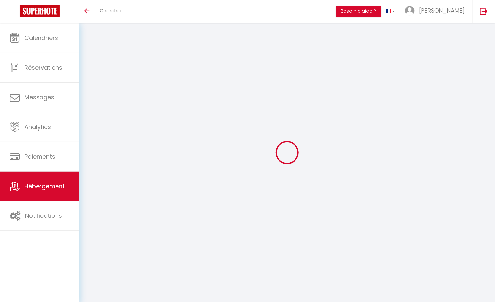
select select
checkbox input "true"
checkbox input "false"
checkbox input "true"
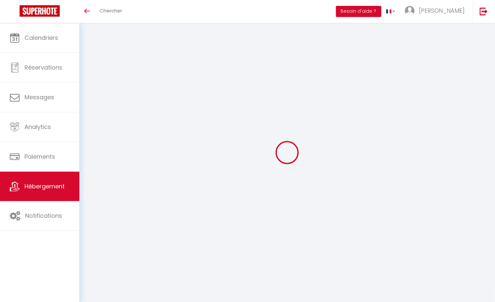
select select "17:00"
select select "23:45"
select select "12:00"
select select "30"
select select "120"
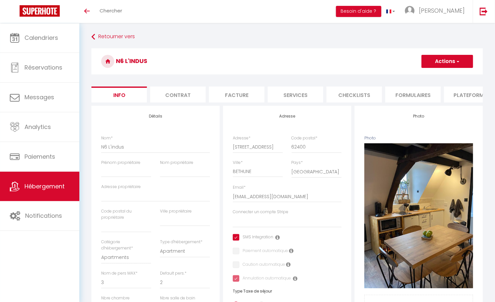
select select
checkbox input "true"
checkbox input "false"
checkbox input "true"
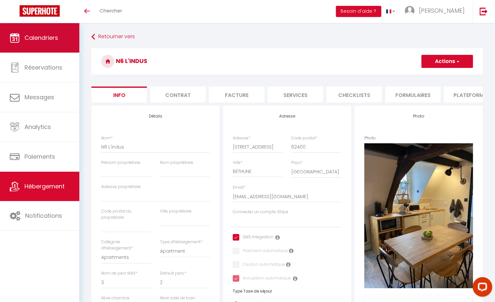
click at [67, 47] on link "Calendriers" at bounding box center [39, 37] width 79 height 29
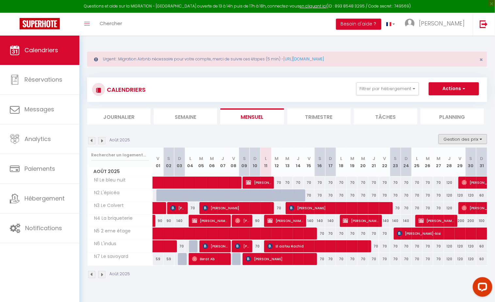
click at [474, 141] on button "Gestion des prix" at bounding box center [463, 139] width 49 height 10
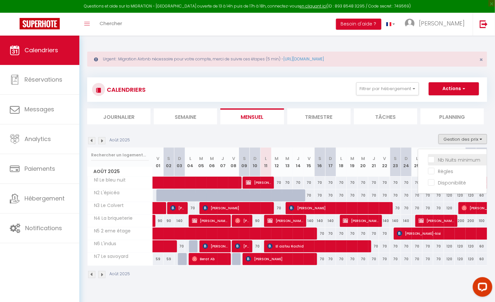
click at [457, 161] on input "Nb Nuits minimum" at bounding box center [457, 159] width 59 height 7
checkbox input "true"
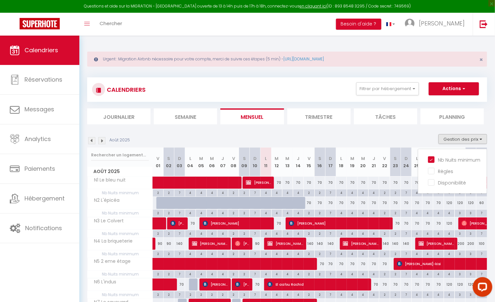
click at [278, 193] on div "4" at bounding box center [277, 193] width 10 height 6
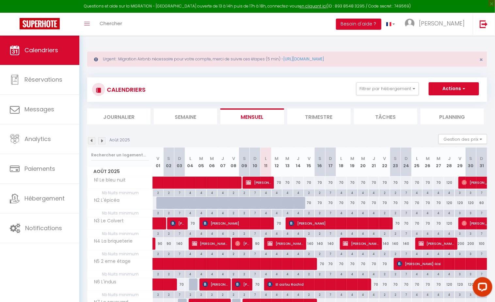
type input "4"
type input "[DATE] Août 2025"
type input "Mer 13 Août 2025"
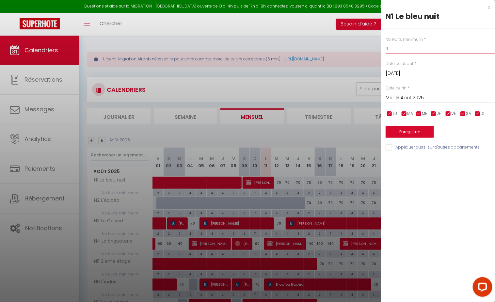
click at [395, 48] on input "4" at bounding box center [440, 48] width 109 height 12
type input "2"
click at [409, 95] on input "Mer 13 Août 2025" at bounding box center [440, 98] width 109 height 8
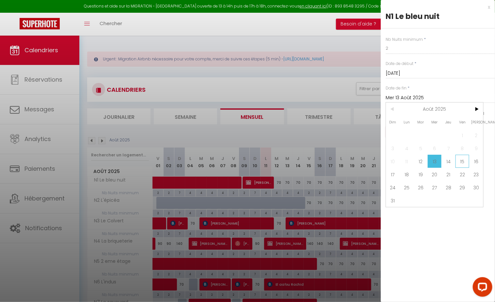
click at [460, 161] on span "15" at bounding box center [463, 161] width 14 height 13
type input "Ven 15 Août 2025"
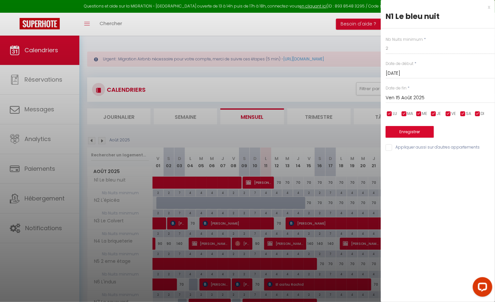
click at [425, 136] on button "Enregistrer" at bounding box center [410, 132] width 48 height 12
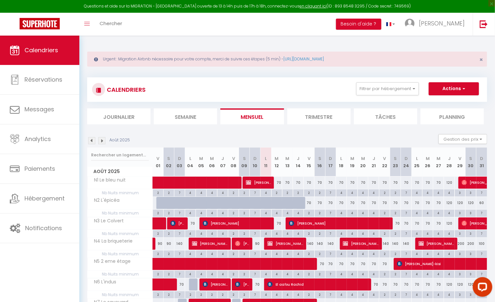
click at [279, 180] on span at bounding box center [220, 183] width 120 height 12
select select "OK"
select select "KO"
select select "0"
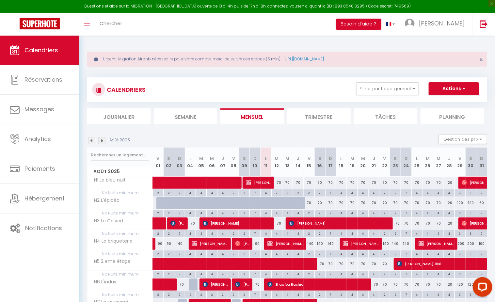
select select "1"
select select
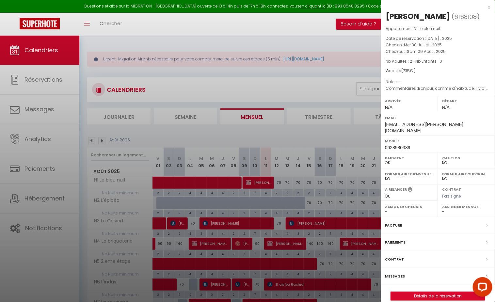
click at [287, 190] on div at bounding box center [247, 151] width 495 height 302
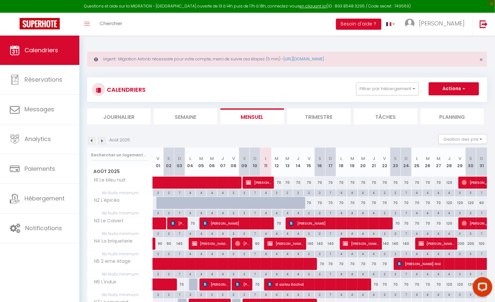
click at [289, 192] on div "2" at bounding box center [288, 193] width 10 height 6
type input "2"
type input "Mer 13 Août 2025"
type input "[DEMOGRAPHIC_DATA] 14 Août 2025"
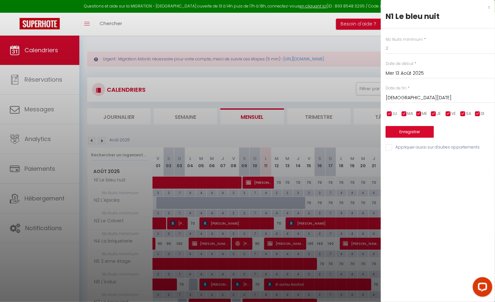
click at [489, 6] on div "x" at bounding box center [435, 7] width 109 height 8
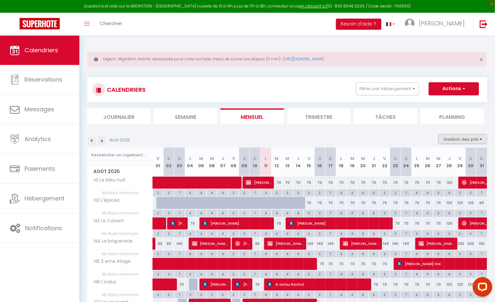
click at [463, 138] on button "Gestion des prix" at bounding box center [463, 139] width 49 height 10
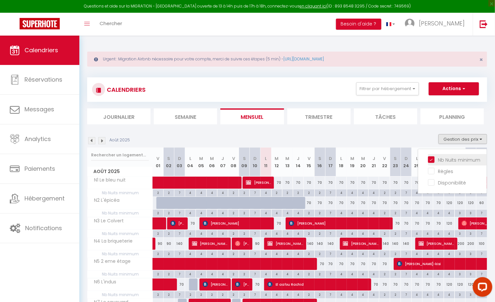
click at [450, 158] on input "Nb Nuits minimum" at bounding box center [457, 159] width 59 height 7
checkbox input "false"
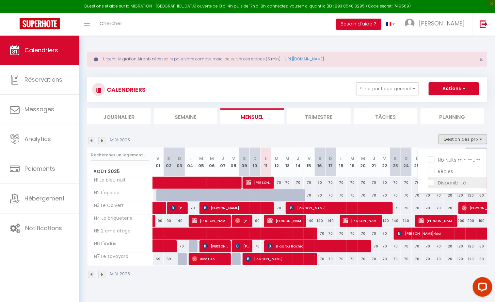
click at [448, 182] on input "Disponibilité" at bounding box center [457, 182] width 59 height 7
checkbox input "true"
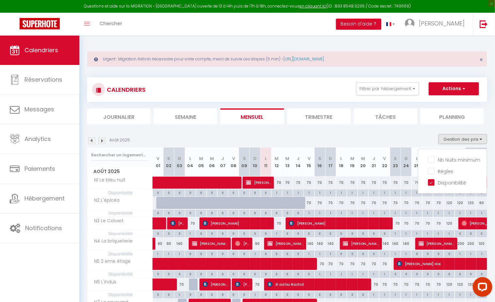
click at [280, 194] on div "1" at bounding box center [277, 193] width 10 height 6
select select "1"
type input "[DATE] Août 2025"
type input "Mer 13 Août 2025"
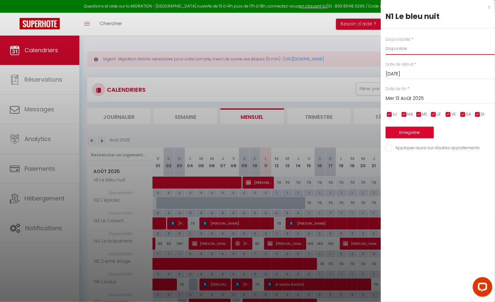
select select "0"
click at [408, 95] on input "Mer 13 Août 2025" at bounding box center [440, 98] width 109 height 8
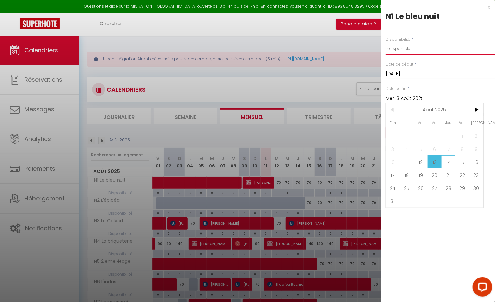
click at [447, 162] on span "14" at bounding box center [449, 162] width 14 height 13
type input "[DEMOGRAPHIC_DATA] 14 Août 2025"
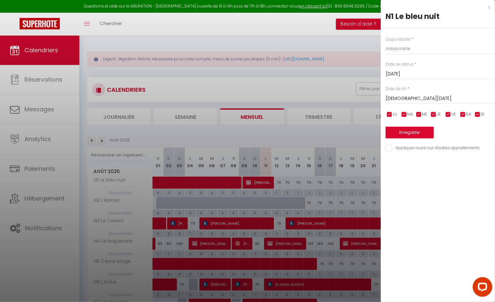
click at [419, 135] on button "Enregistrer" at bounding box center [410, 133] width 48 height 12
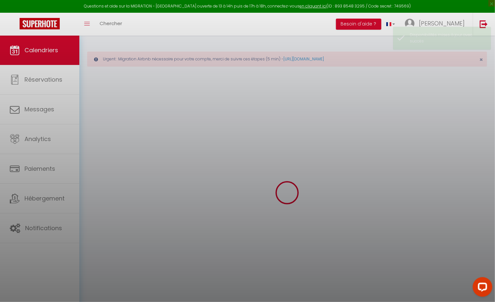
select select "0"
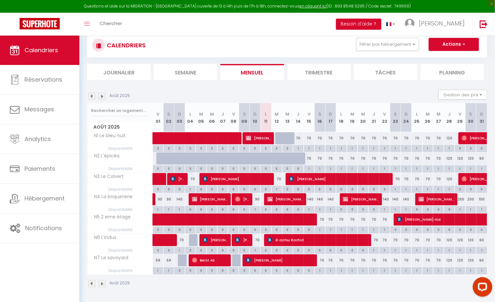
scroll to position [44, 0]
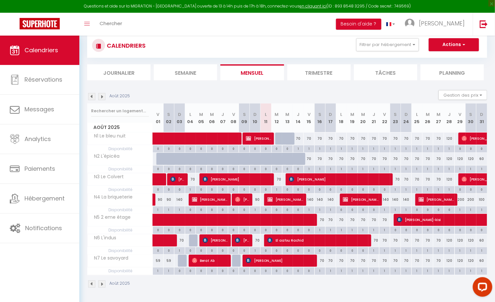
click at [245, 220] on span at bounding box center [273, 220] width 226 height 12
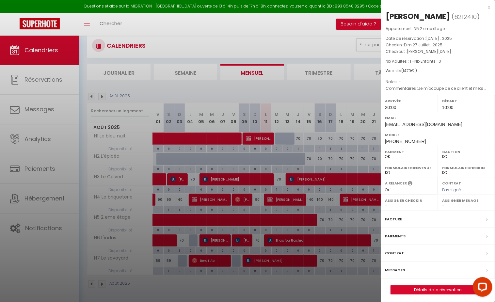
click at [440, 287] on link "Détails de la réservation" at bounding box center [438, 290] width 94 height 8
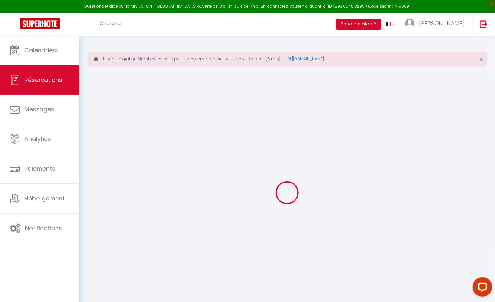
select select
checkbox input "false"
type textarea "Je m'occupe de ce client et mets mon adresse pour obtenir les codes, il ne les …"
select select
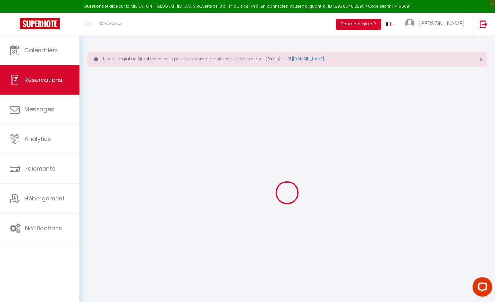
select select
checkbox input "false"
type input "70"
select select
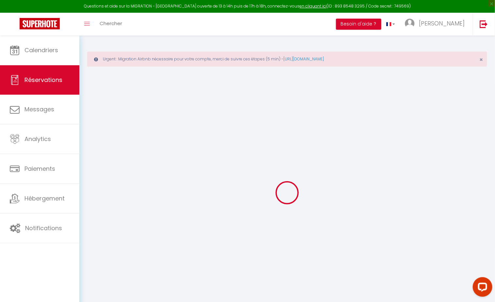
checkbox input "false"
select select "20:00"
select select "10:00"
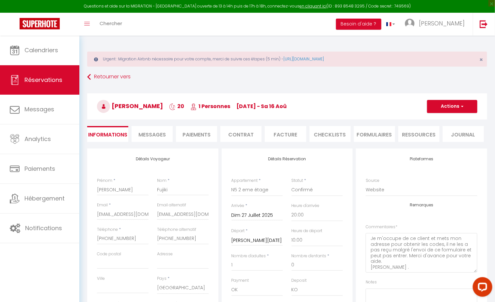
click at [456, 107] on button "Actions" at bounding box center [453, 106] width 50 height 13
click at [289, 138] on li "Facture" at bounding box center [285, 134] width 41 height 16
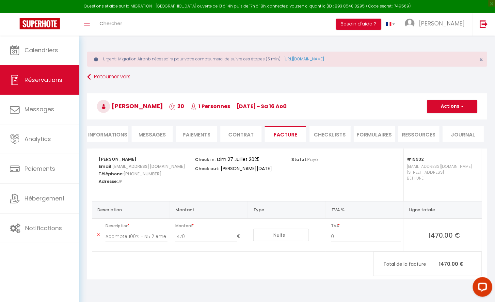
click at [445, 109] on button "Actions" at bounding box center [453, 106] width 50 height 13
click at [449, 136] on link "Envoyer la facture" at bounding box center [447, 138] width 55 height 8
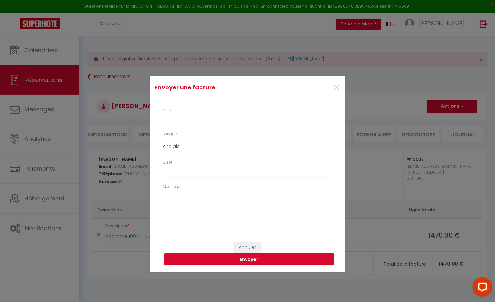
type input "[EMAIL_ADDRESS][DOMAIN_NAME]"
type input "Your invoice 6212410 - N5 2 eme étage"
type textarea "Hi, Here is the link to download your invoice: https://superhote.com/applink/in…"
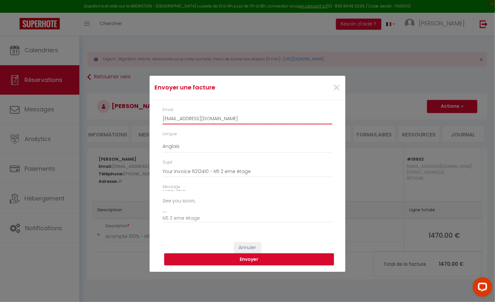
click at [227, 121] on input "[EMAIL_ADDRESS][DOMAIN_NAME]" at bounding box center [248, 119] width 170 height 12
paste input "Terres D’Artois Fruits et légumes 14 bis rue du 11 Novembre, 62490 Sailly-En-Os…"
type input "Terres D’Artois Fruits et légumes 14 bis rue du 11 Novembre, 62490 Sailly-En-Os…"
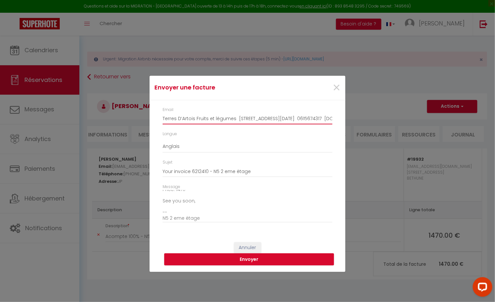
click at [257, 121] on input "Terres D’Artois Fruits et légumes 14 bis rue du 11 Novembre, 62490 Sailly-En-Os…" at bounding box center [248, 119] width 170 height 12
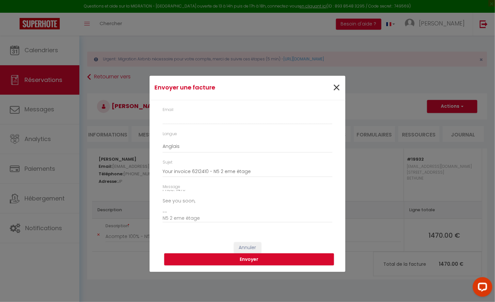
click at [339, 86] on span "×" at bounding box center [337, 88] width 8 height 20
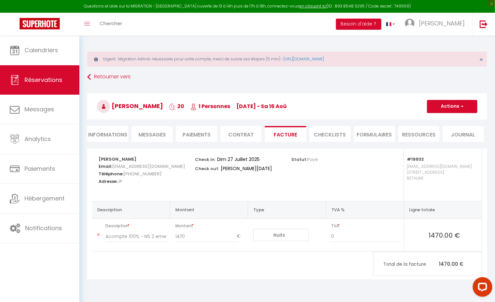
click at [252, 135] on li "Contrat" at bounding box center [241, 134] width 41 height 16
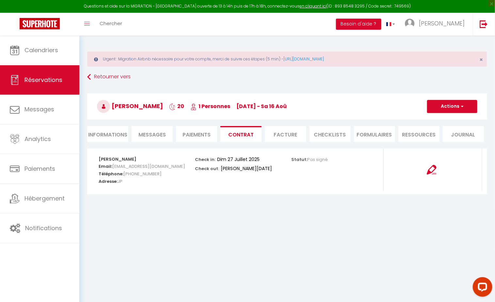
click at [280, 132] on li "Facture" at bounding box center [285, 134] width 41 height 16
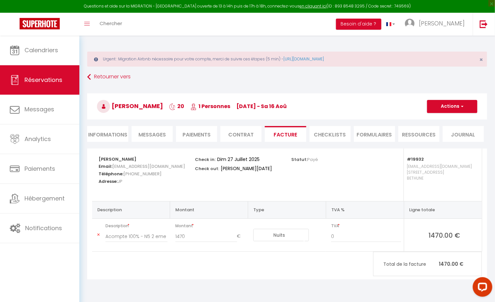
click at [457, 106] on button "Actions" at bounding box center [453, 106] width 50 height 13
click at [450, 138] on link "Envoyer la facture" at bounding box center [447, 138] width 55 height 8
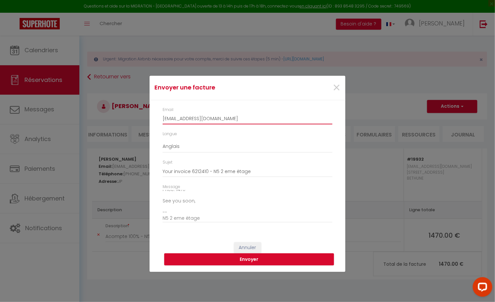
click at [232, 122] on input "[EMAIL_ADDRESS][DOMAIN_NAME]" at bounding box center [248, 119] width 170 height 12
paste input "[EMAIL_ADDRESS][DOMAIN_NAME]"
type input "[EMAIL_ADDRESS][DOMAIN_NAME]"
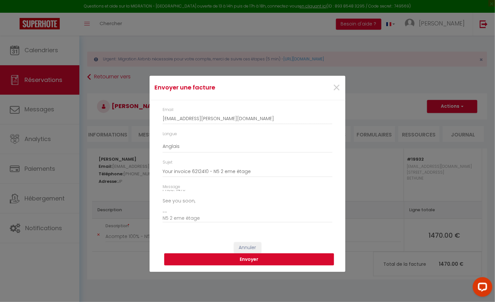
click at [249, 263] on button "Envoyer" at bounding box center [249, 260] width 170 height 12
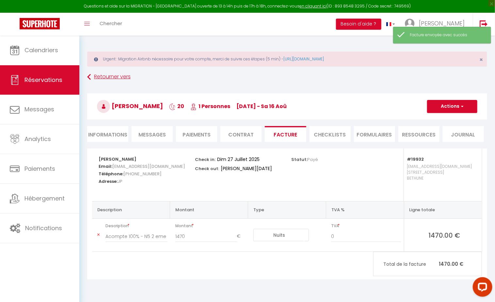
click at [92, 78] on link "Retourner vers" at bounding box center [287, 77] width 400 height 12
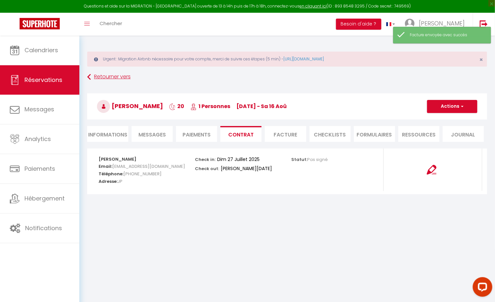
click at [104, 77] on link "Retourner vers" at bounding box center [287, 77] width 400 height 12
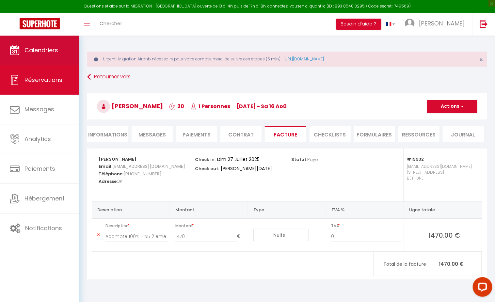
click at [58, 48] on span "Calendriers" at bounding box center [42, 50] width 34 height 8
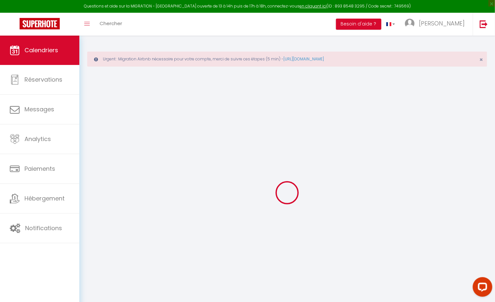
select select
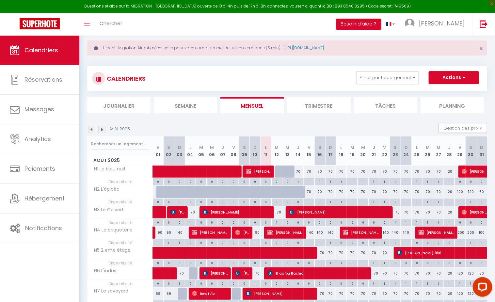
scroll to position [13, 0]
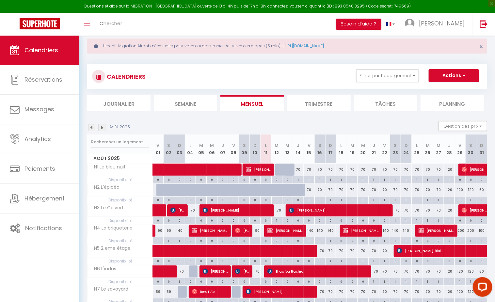
click at [259, 169] on span "[PERSON_NAME]" at bounding box center [258, 169] width 25 height 12
select select "OK"
select select "KO"
select select "0"
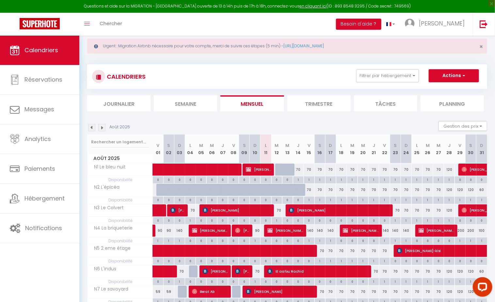
select select "1"
select select
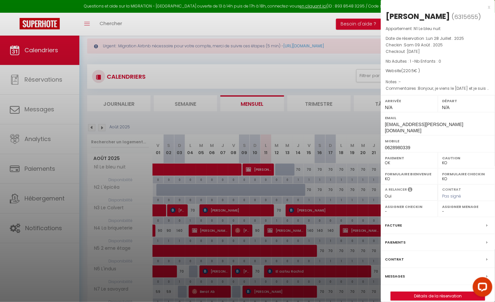
click at [430, 292] on link "Détails de la réservation" at bounding box center [438, 296] width 94 height 8
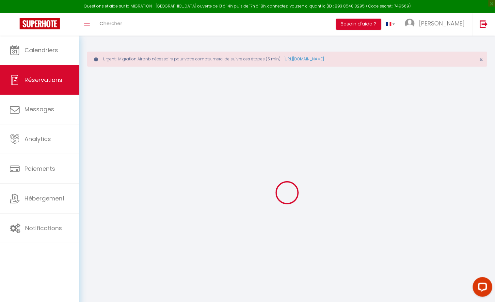
select select
checkbox input "false"
type textarea "Bonjour, [PERSON_NAME] le 30 juillet et je suis sure que je reste jusqu'au 12 a…"
type input "10.5"
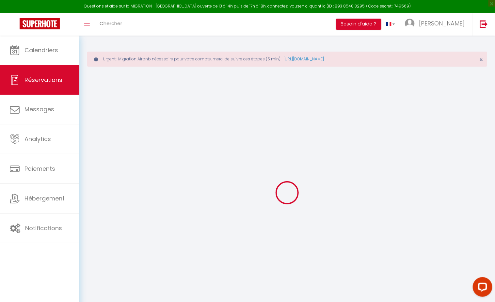
select select
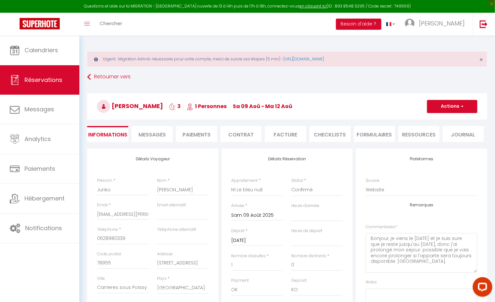
checkbox input "false"
select select
click at [289, 134] on li "Facture" at bounding box center [285, 134] width 41 height 16
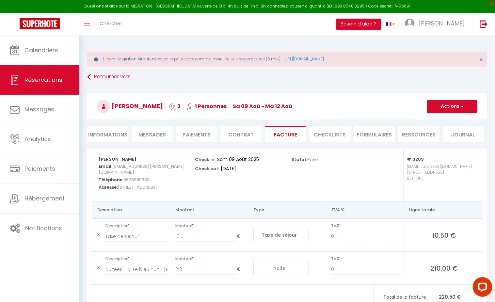
click at [450, 108] on button "Actions" at bounding box center [453, 106] width 50 height 13
click at [448, 135] on link "Envoyer la facture" at bounding box center [447, 138] width 55 height 8
type input "[EMAIL_ADDRESS][DOMAIN_NAME]"
select select "fr"
type input "Votre facture 6315655 - N1 Le bleu nuit"
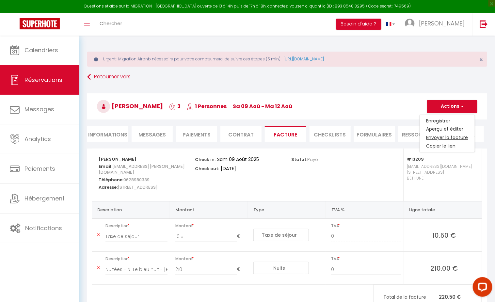
type textarea "Bonjour Junko, Voici le lien pour télécharger votre facture : [URL][DOMAIN_NAME…"
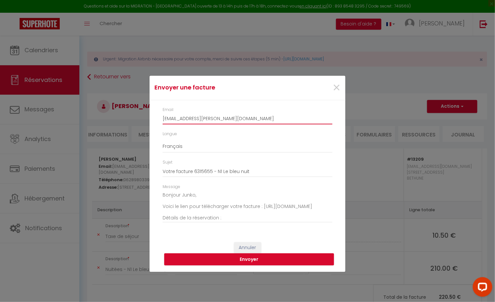
click at [249, 119] on input "[EMAIL_ADDRESS][DOMAIN_NAME]" at bounding box center [248, 119] width 170 height 12
paste input "Junko-H"
type input "[EMAIL_ADDRESS][DOMAIN_NAME]"
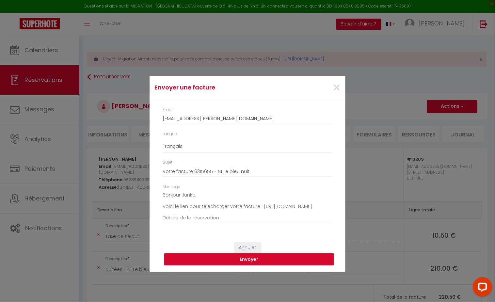
click at [243, 260] on button "Envoyer" at bounding box center [249, 260] width 170 height 12
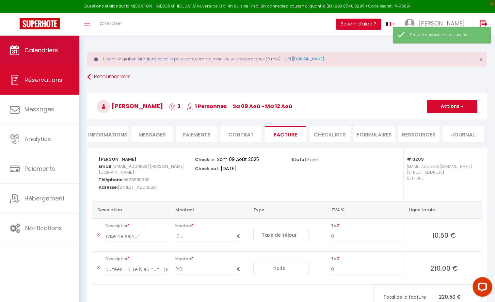
click at [48, 53] on span "Calendriers" at bounding box center [42, 50] width 34 height 8
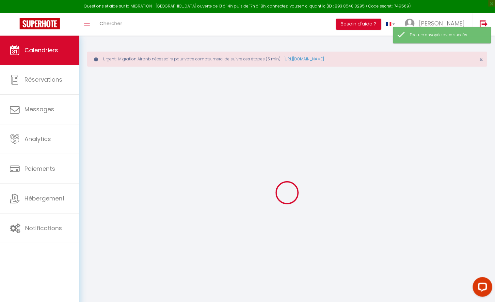
select select
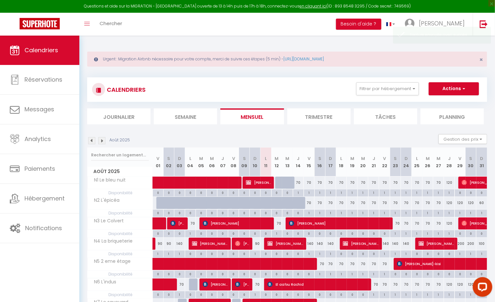
click at [186, 179] on span at bounding box center [220, 183] width 120 height 12
select select "OK"
select select "KO"
select select "0"
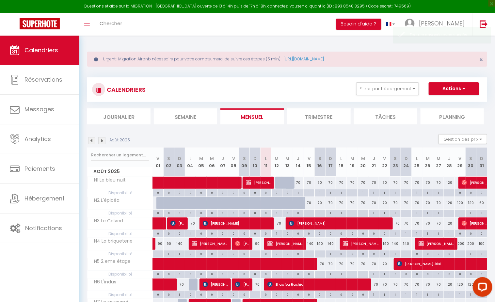
select select "1"
select select
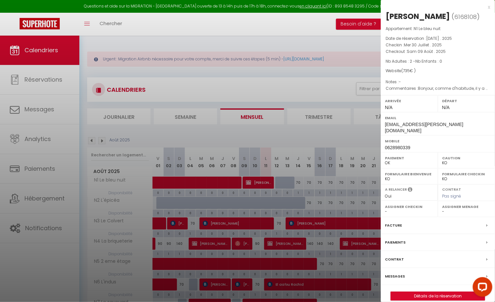
click at [437, 292] on link "Détails de la réservation" at bounding box center [438, 296] width 94 height 8
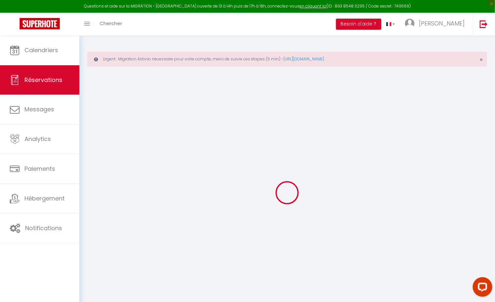
select select "taxes"
select select
checkbox input "false"
select select
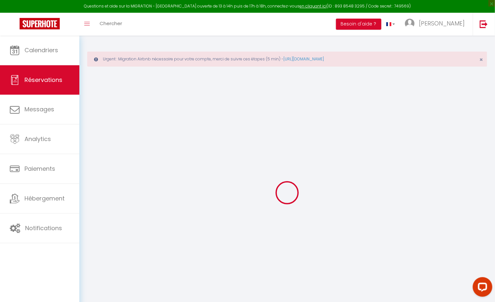
select select
checkbox input "false"
type textarea "Bonjour, comme d'habitude, il y a des travaux d'été à [GEOGRAPHIC_DATA]."
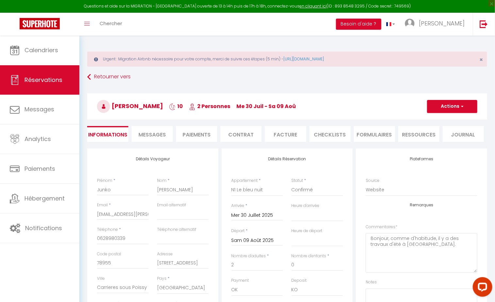
type input "35"
select select
checkbox input "false"
select select
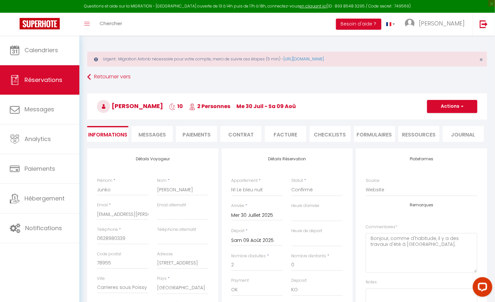
select select
click at [459, 104] on button "Actions" at bounding box center [453, 106] width 50 height 13
click at [292, 130] on li "Facture" at bounding box center [285, 134] width 41 height 16
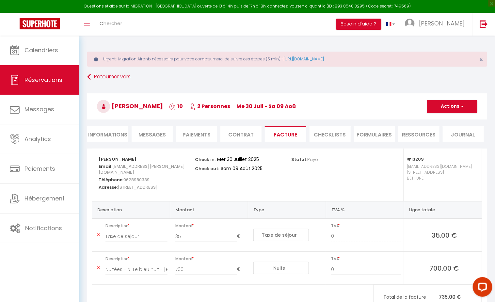
click at [459, 102] on button "Actions" at bounding box center [453, 106] width 50 height 13
click at [448, 134] on link "Envoyer la facture" at bounding box center [447, 138] width 55 height 8
type input "[EMAIL_ADDRESS][DOMAIN_NAME]"
select select "fr"
type input "Votre facture 6168108 - N1 Le bleu nuit"
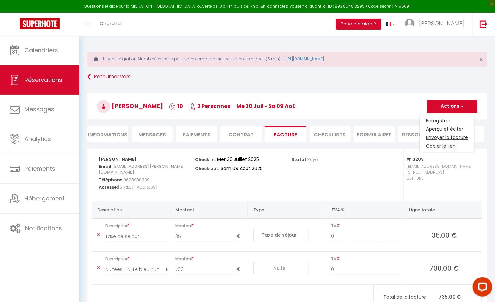
type textarea "Bonjour Junko, Voici le lien pour télécharger votre facture : https://superhote…"
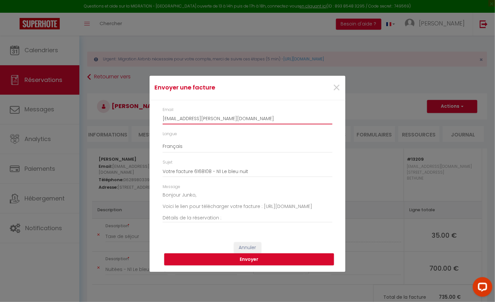
click at [252, 118] on input "[EMAIL_ADDRESS][DOMAIN_NAME]" at bounding box center [248, 119] width 170 height 12
paste input "Junko-H"
type input "[EMAIL_ADDRESS][DOMAIN_NAME]"
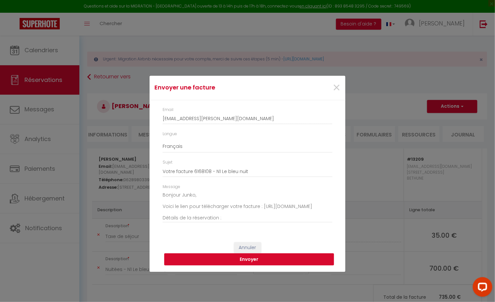
click at [242, 260] on button "Envoyer" at bounding box center [249, 260] width 170 height 12
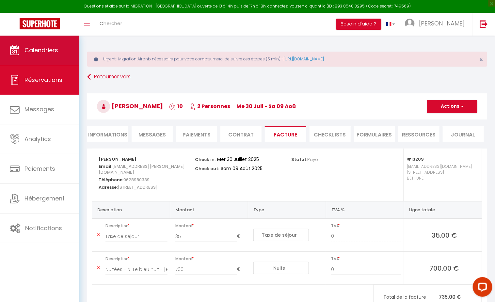
click at [43, 58] on link "Calendriers" at bounding box center [39, 50] width 79 height 29
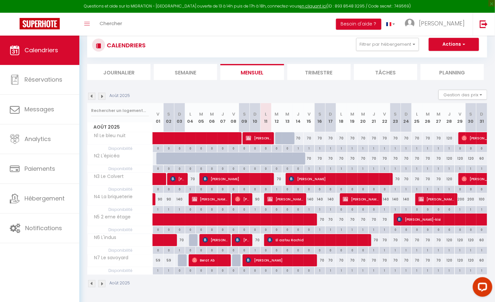
scroll to position [44, 0]
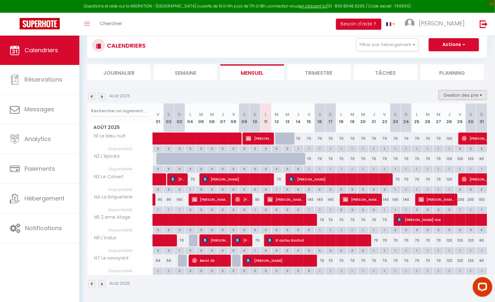
click at [462, 99] on button "Gestion des prix" at bounding box center [463, 95] width 49 height 10
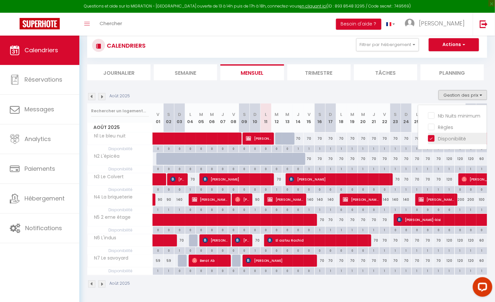
click at [448, 136] on input "Disponibilité" at bounding box center [457, 138] width 59 height 7
checkbox input "false"
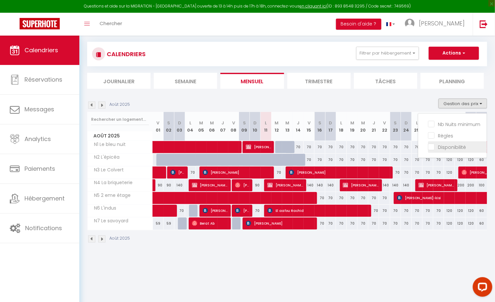
scroll to position [36, 0]
click at [447, 125] on input "Nb Nuits minimum" at bounding box center [457, 124] width 59 height 7
checkbox input "true"
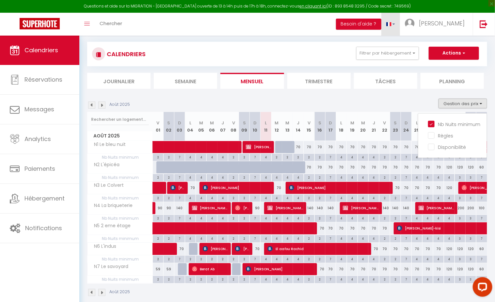
click at [401, 35] on link at bounding box center [391, 24] width 19 height 23
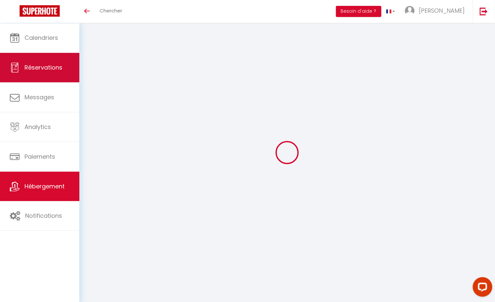
select select
checkbox input "true"
checkbox input "false"
checkbox input "true"
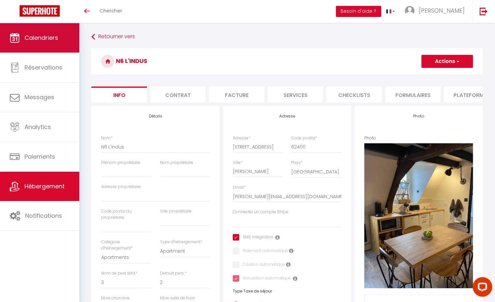
click at [54, 36] on span "Calendriers" at bounding box center [42, 38] width 34 height 8
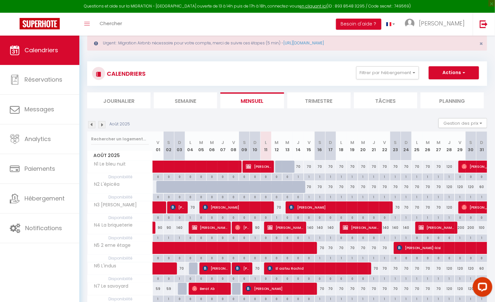
scroll to position [21, 0]
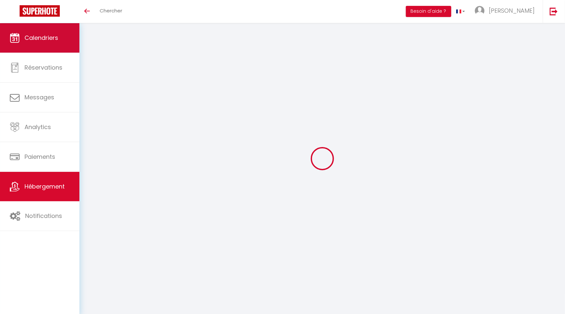
click at [68, 29] on link "Calendriers" at bounding box center [39, 37] width 79 height 29
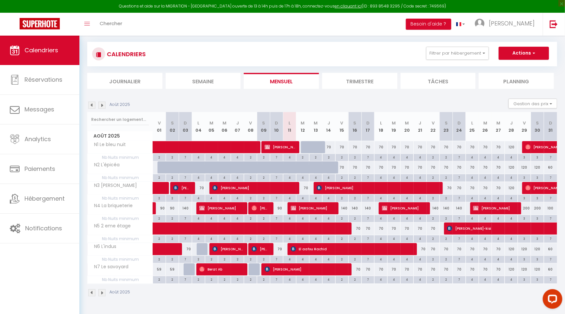
scroll to position [36, 0]
click at [265, 252] on span "[PERSON_NAME]" at bounding box center [260, 249] width 17 height 12
select select "OK"
select select "KO"
select select "1"
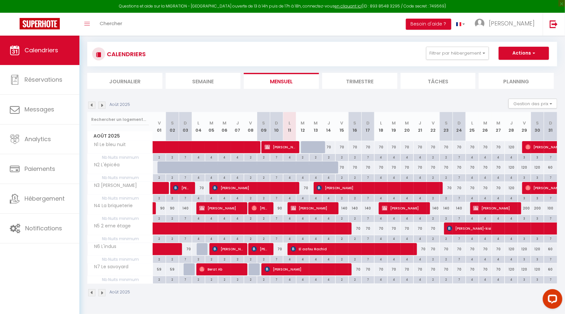
select select "0"
select select "1"
select select
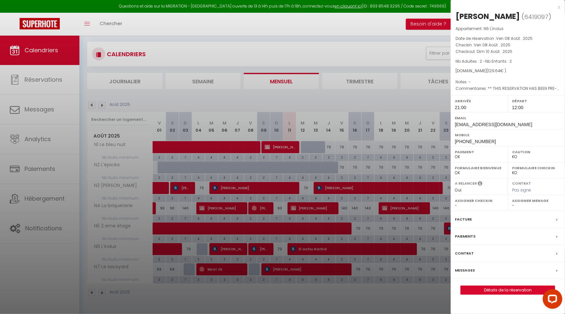
click at [559, 7] on div "x" at bounding box center [505, 7] width 109 height 8
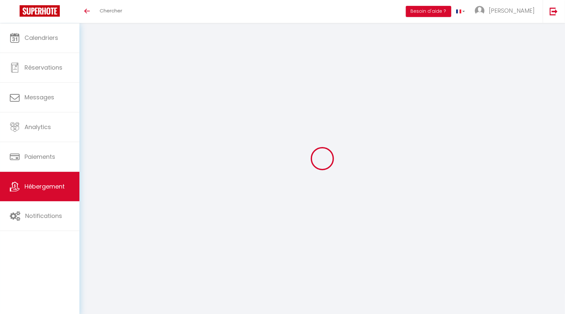
select select
checkbox input "true"
checkbox input "false"
checkbox input "true"
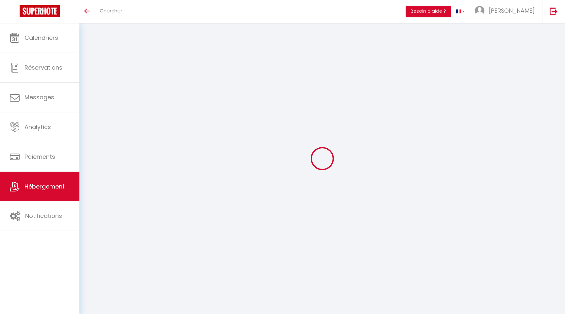
select select
checkbox input "true"
checkbox input "false"
checkbox input "true"
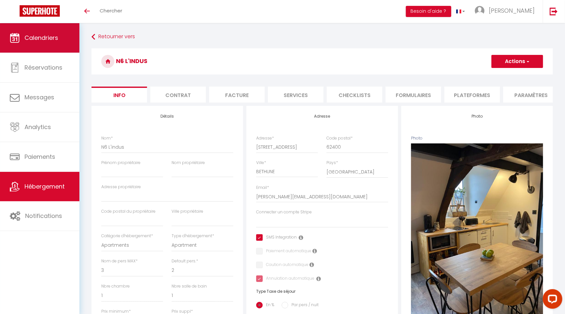
click at [47, 32] on link "Calendriers" at bounding box center [39, 37] width 79 height 29
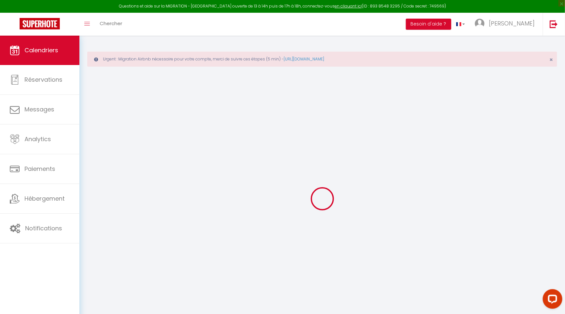
select select
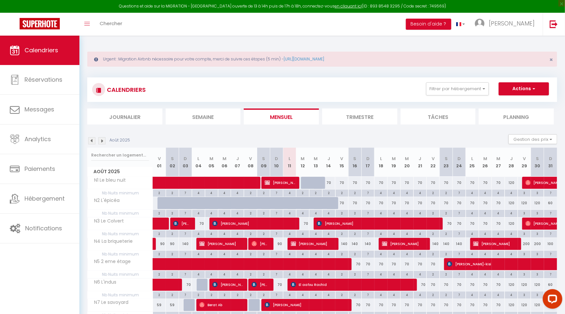
click at [223, 179] on span at bounding box center [220, 183] width 120 height 12
select select "OK"
select select "KO"
select select "0"
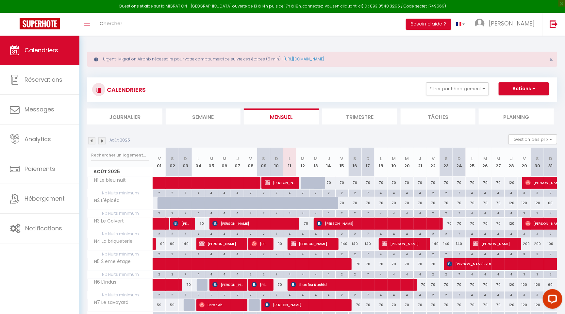
select select "1"
select select
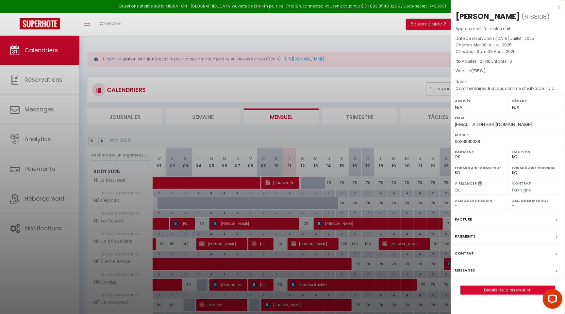
click at [486, 286] on link "Détails de la réservation" at bounding box center [508, 290] width 94 height 8
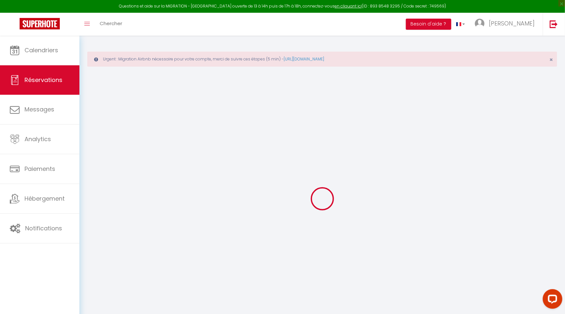
select select
checkbox input "false"
select select
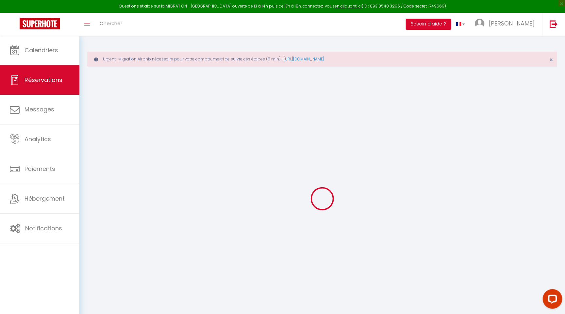
checkbox input "false"
type textarea "Bonjour, comme d'habitude, il y a des travaux d'été à [GEOGRAPHIC_DATA]."
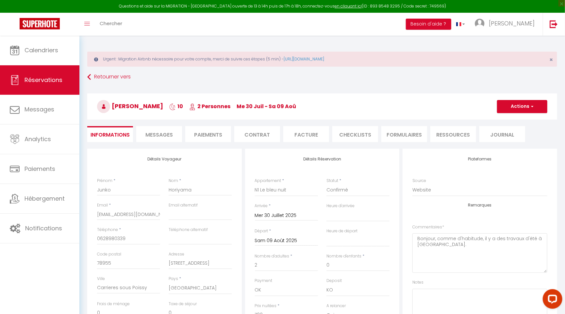
type input "35"
select select
checkbox input "false"
select select
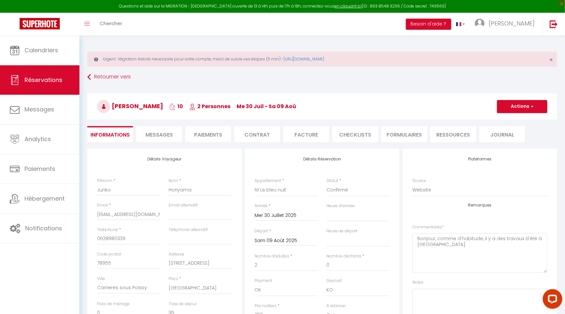
select select
click at [306, 134] on li "Facture" at bounding box center [306, 134] width 46 height 16
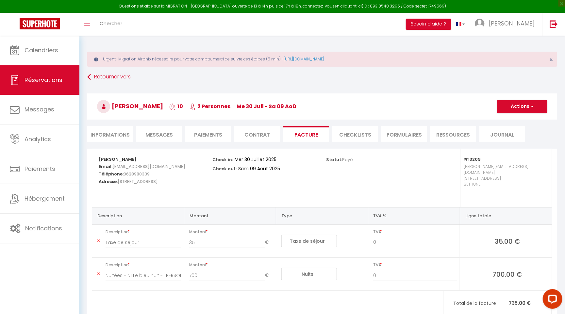
scroll to position [28, 0]
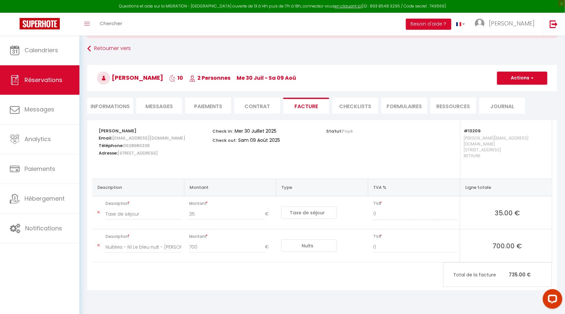
click at [534, 78] on button "Actions" at bounding box center [522, 78] width 50 height 13
click at [460, 56] on div "Retourner vers [PERSON_NAME] 10 2 Personnes me 30 Juil - sa 09 Aoû Actions Enre…" at bounding box center [322, 81] width 478 height 77
click at [98, 47] on link "Retourner vers" at bounding box center [322, 49] width 470 height 12
select select
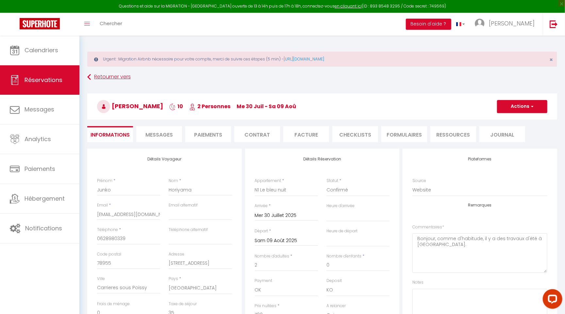
click at [101, 75] on link "Retourner vers" at bounding box center [322, 77] width 470 height 12
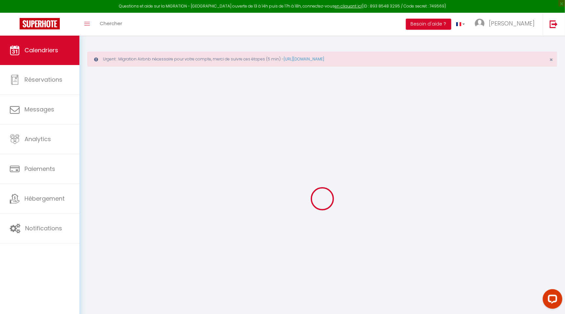
select select
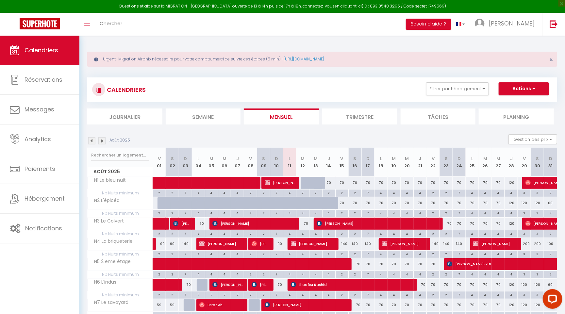
click at [281, 182] on span "[PERSON_NAME]" at bounding box center [280, 182] width 30 height 12
select select "OK"
select select "KO"
select select "0"
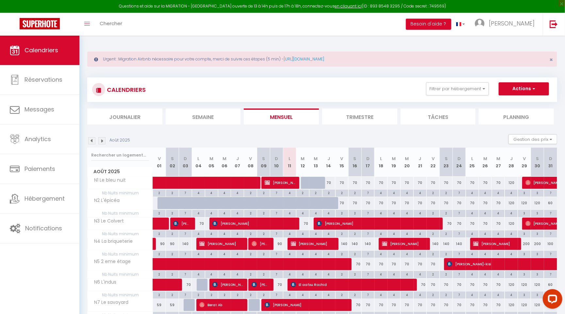
select select "1"
select select
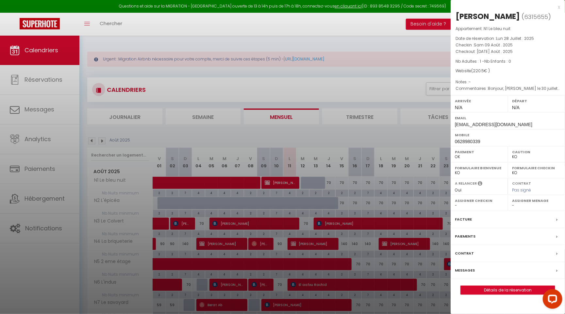
click at [521, 287] on link "Détails de la réservation" at bounding box center [508, 290] width 94 height 8
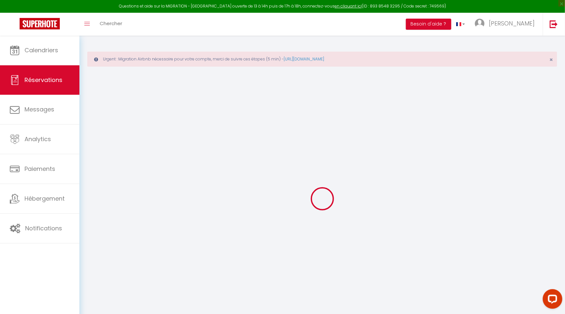
select select
select select "12"
select select "14"
checkbox input "false"
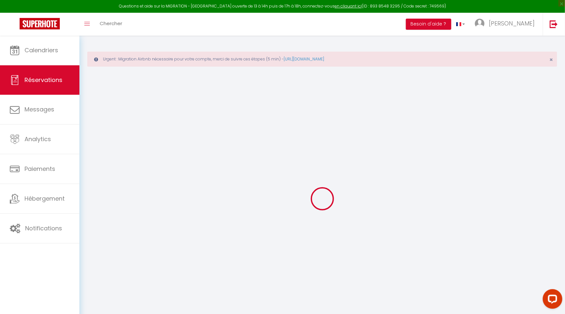
select select
checkbox input "false"
select select
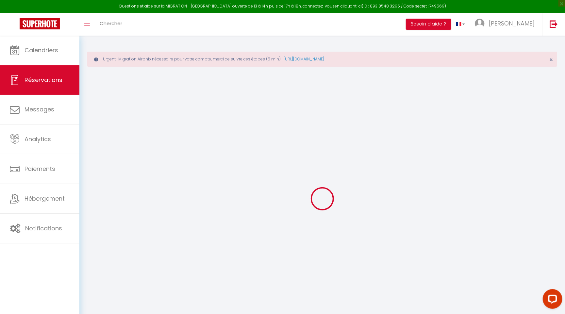
checkbox input "false"
select select
checkbox input "false"
type textarea "Bonjour, [PERSON_NAME] le 30 juillet et je suis sure que je reste jusqu'au 12 a…"
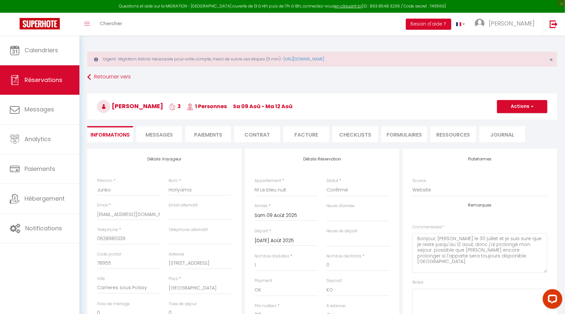
type input "10.5"
select select
checkbox input "false"
select select
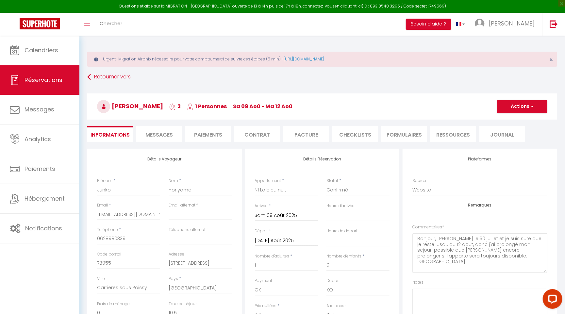
select select
click at [520, 103] on button "Actions" at bounding box center [522, 106] width 50 height 13
click at [327, 133] on li "Facture" at bounding box center [306, 134] width 46 height 16
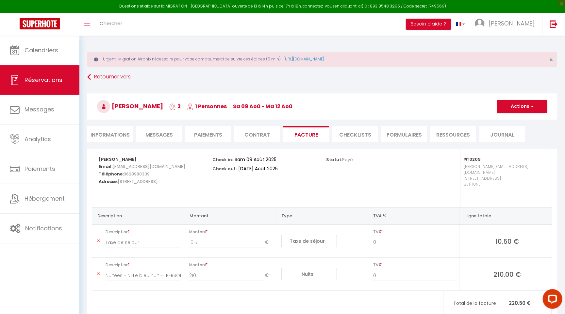
click at [531, 106] on span "button" at bounding box center [531, 107] width 4 height 6
click at [519, 134] on link "Envoyer la facture" at bounding box center [517, 138] width 55 height 8
type input "[EMAIL_ADDRESS][DOMAIN_NAME]"
select select "fr"
type input "Votre facture 6315655 - N1 Le bleu nuit"
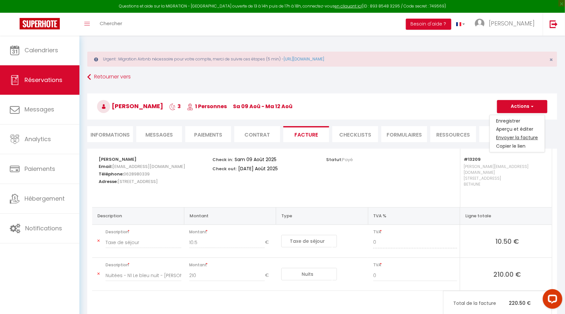
type textarea "Bonjour Junko, Voici le lien pour télécharger votre facture : [URL][DOMAIN_NAME…"
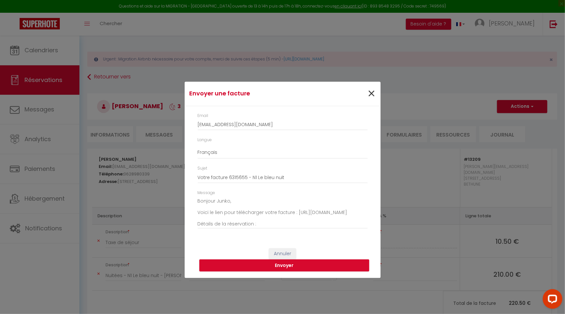
click at [372, 93] on span "×" at bounding box center [372, 94] width 8 height 20
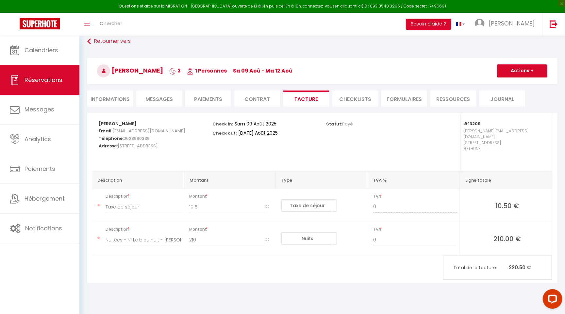
scroll to position [36, 0]
click at [123, 100] on li "Informations" at bounding box center [110, 99] width 46 height 16
select select
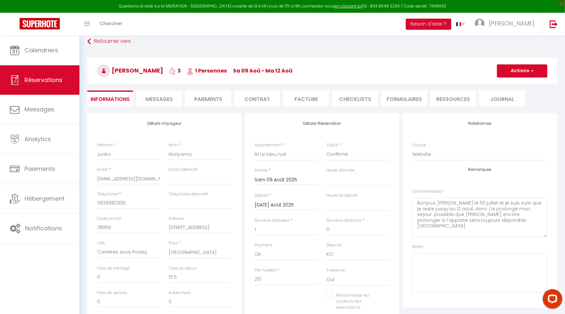
click at [291, 206] on input "[DATE] Août 2025" at bounding box center [286, 205] width 63 height 8
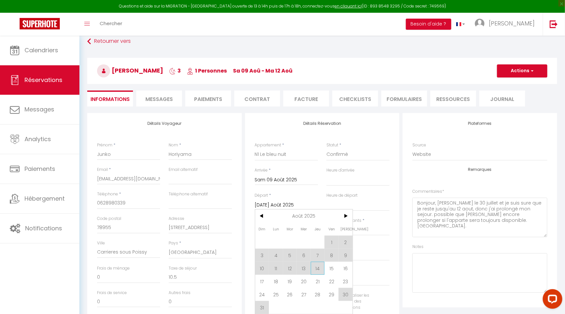
click at [323, 266] on span "14" at bounding box center [318, 268] width 14 height 13
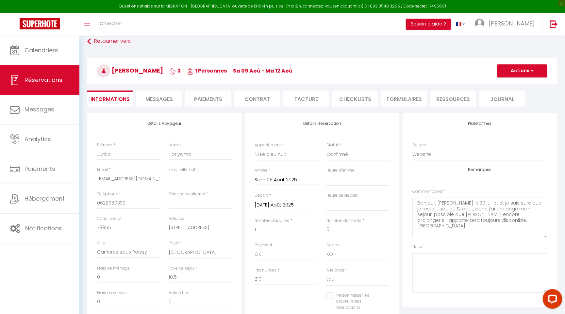
select select
type input "[DEMOGRAPHIC_DATA] 14 Août 2025"
select select
checkbox input "false"
click at [519, 69] on button "Actions" at bounding box center [522, 70] width 50 height 13
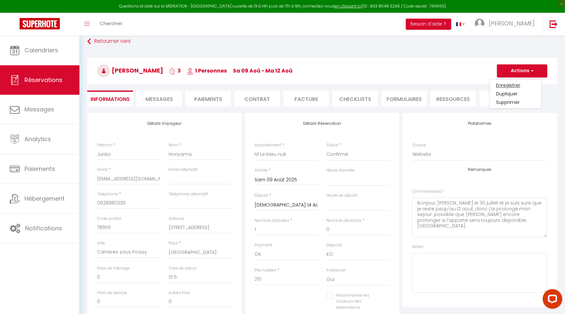
click at [515, 84] on link "Enregistrer" at bounding box center [516, 85] width 52 height 8
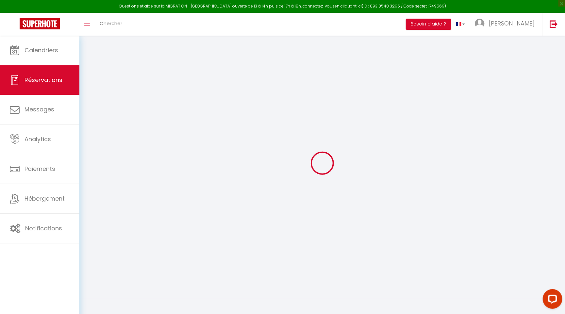
select select "not_cancelled"
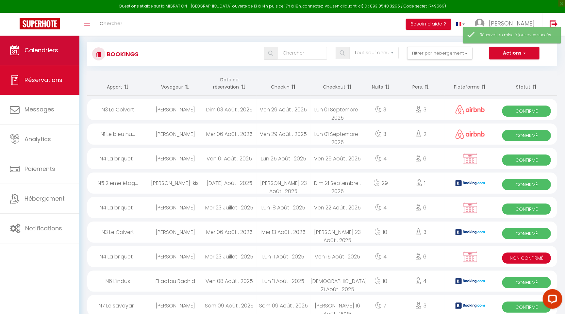
click at [55, 44] on link "Calendriers" at bounding box center [39, 50] width 79 height 29
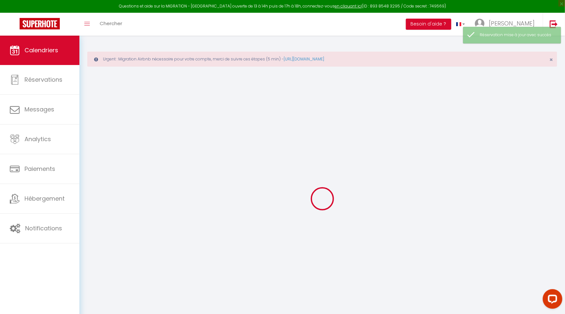
select select
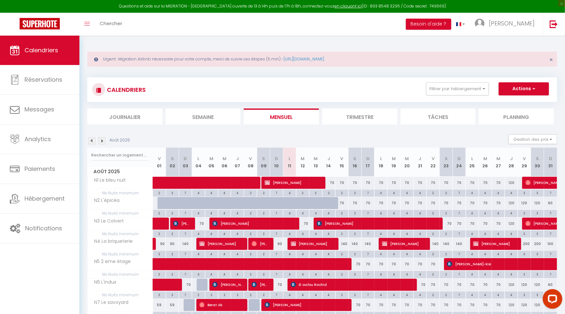
click at [306, 182] on span "[PERSON_NAME]" at bounding box center [293, 182] width 57 height 12
select select "OK"
select select "KO"
select select "0"
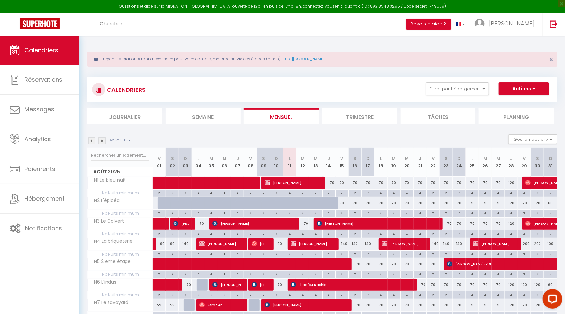
select select "1"
select select
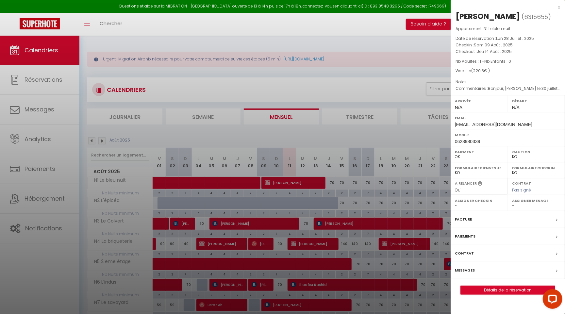
click at [517, 290] on link "Détails de la réservation" at bounding box center [508, 290] width 94 height 8
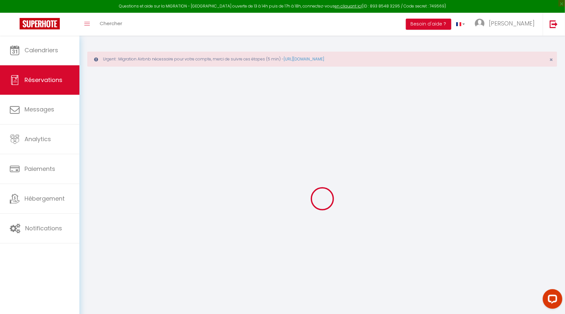
select select "taxes"
select select
checkbox input "false"
select select
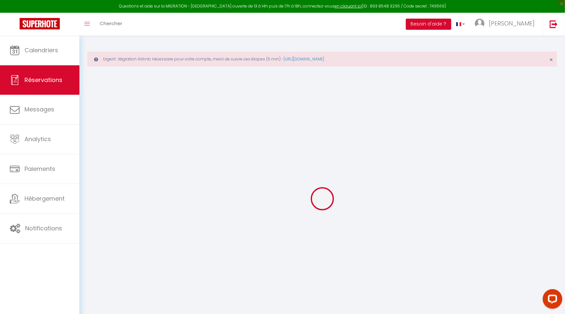
select select
checkbox input "false"
type textarea "Bonjour, [PERSON_NAME] le 30 juillet et je suis sure que je reste jusqu'au 12 a…"
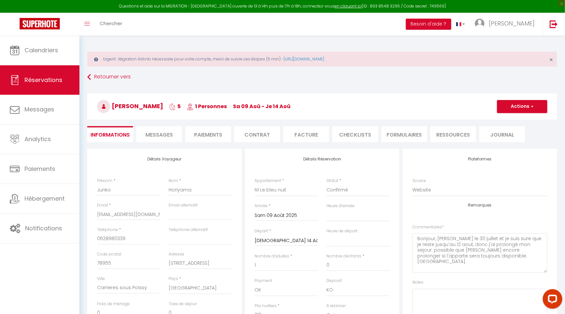
type input "10.5"
select select
checkbox input "false"
select select
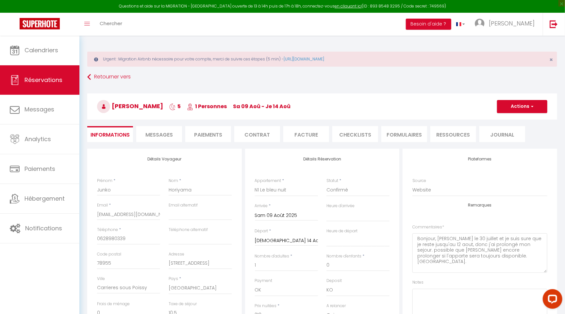
select select
click at [315, 132] on li "Facture" at bounding box center [306, 134] width 46 height 16
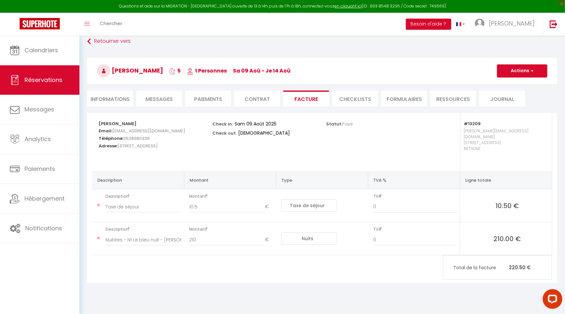
scroll to position [36, 0]
click at [517, 73] on button "Actions" at bounding box center [522, 70] width 50 height 13
click at [514, 100] on link "Envoyer la facture" at bounding box center [517, 102] width 55 height 8
type input "[EMAIL_ADDRESS][DOMAIN_NAME]"
select select "fr"
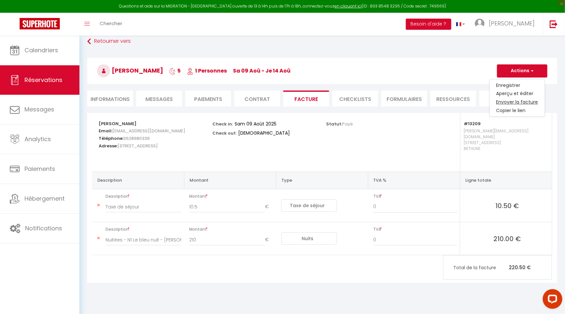
type input "Votre facture 6315655 - N1 Le bleu nuit"
type textarea "Bonjour Junko, Voici le lien pour télécharger votre facture : [URL][DOMAIN_NAME…"
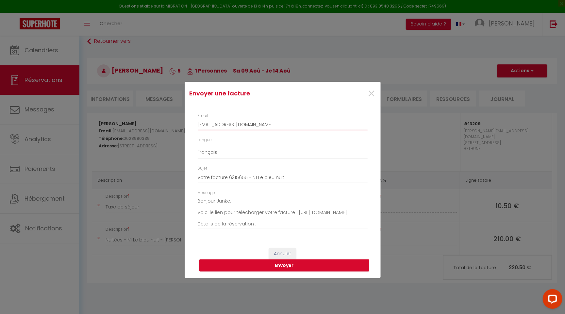
click at [281, 125] on input "[EMAIL_ADDRESS][DOMAIN_NAME]" at bounding box center [283, 125] width 170 height 12
paste input "email"
paste input "[EMAIL_ADDRESS][DOMAIN_NAME]"
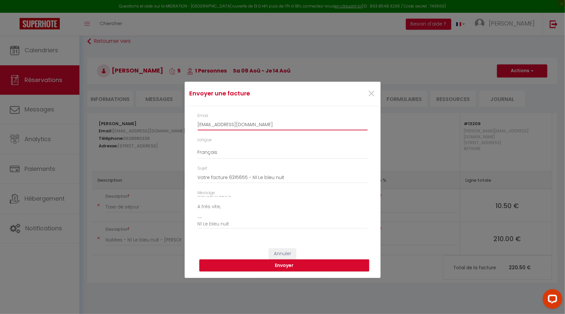
scroll to position [68, 0]
type input "[EMAIL_ADDRESS][DOMAIN_NAME]"
click at [293, 266] on button "Envoyer" at bounding box center [284, 266] width 170 height 12
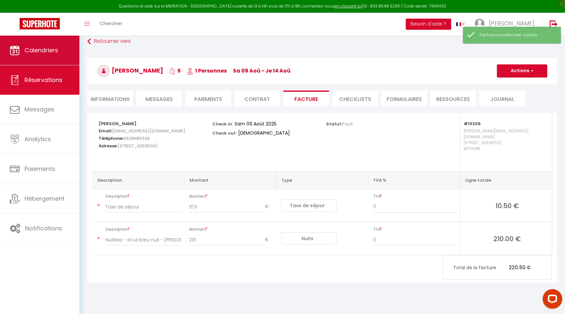
click at [60, 50] on link "Calendriers" at bounding box center [39, 50] width 79 height 29
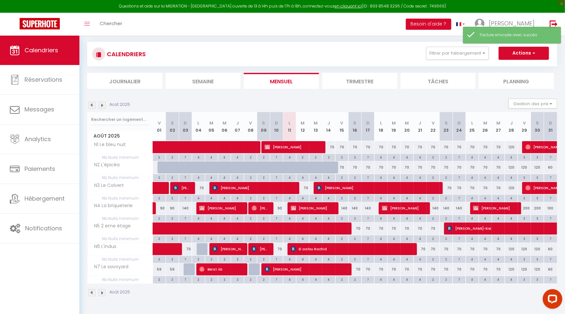
scroll to position [36, 0]
click at [300, 227] on span at bounding box center [273, 229] width 226 height 12
select select "OK"
select select "KO"
select select "1"
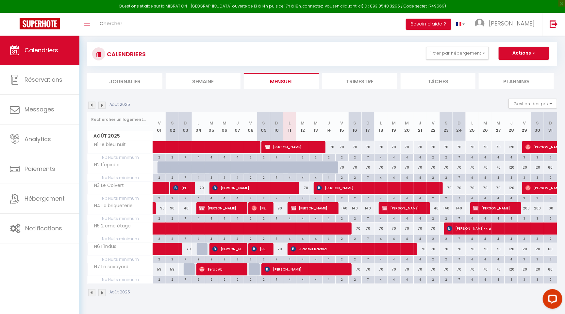
select select "1"
select select
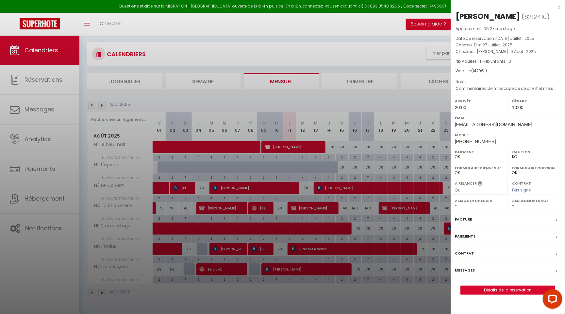
click at [498, 290] on link "Détails de la réservation" at bounding box center [508, 290] width 94 height 8
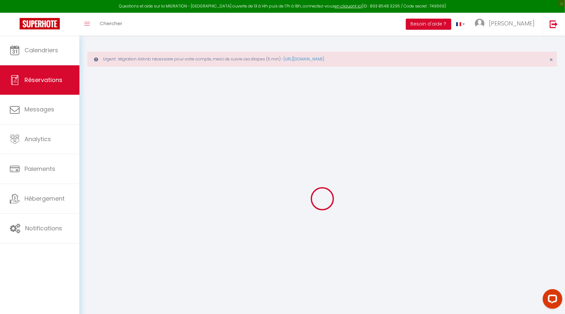
type input "[PERSON_NAME]"
type input "Fujiki"
type input "[EMAIL_ADDRESS][DOMAIN_NAME]"
type input "[PHONE_NUMBER]"
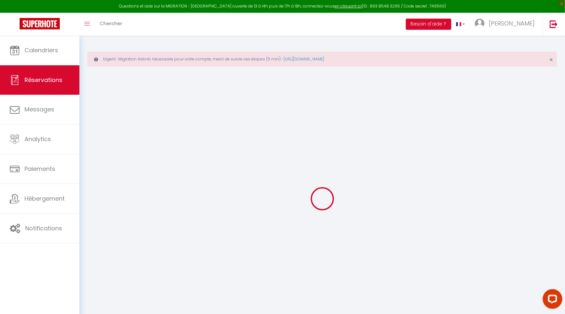
type input "[PHONE_NUMBER]"
select select "JP"
select select "19932"
select select "1"
type input "Dim 27 Juillet 2025"
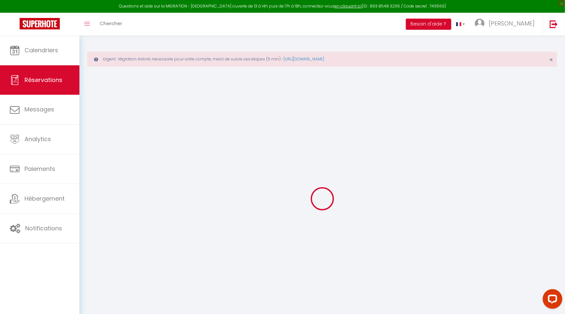
select select
type input "[PERSON_NAME] 16 Août 2025"
select select
type input "1"
select select "12"
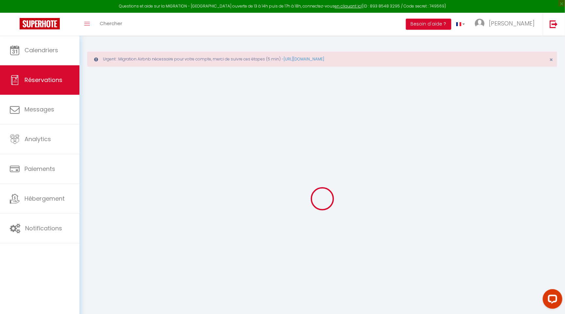
select select
type input "1400"
checkbox input "false"
type input "0"
select select "69"
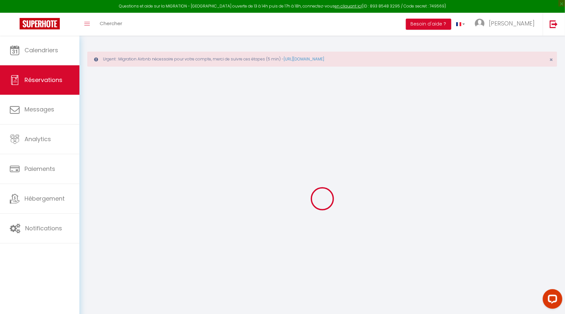
type input "0"
select select
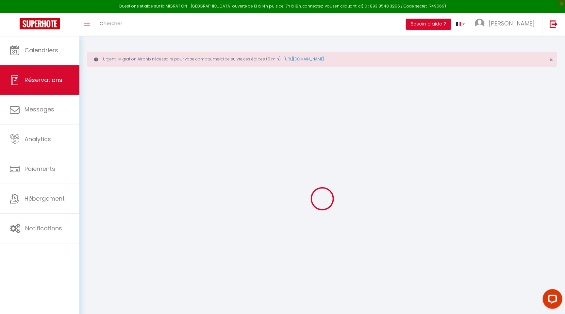
select select "14"
checkbox input "false"
select select
checkbox input "false"
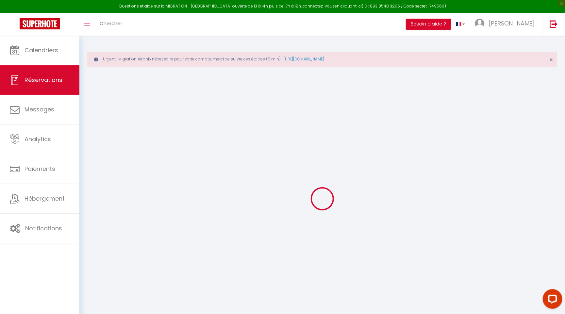
select select
checkbox input "false"
type textarea "Je m'occupe de ce client et mets mon adresse pour obtenir les codes, il ne les …"
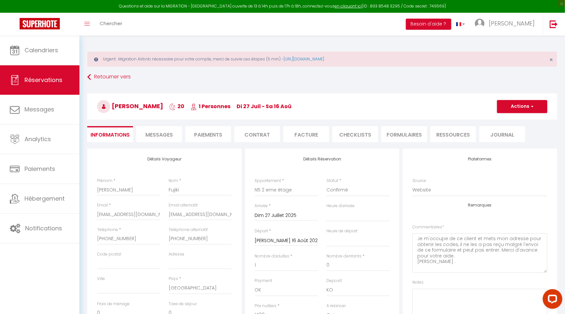
type input "70"
select select
checkbox input "false"
select select "20:00"
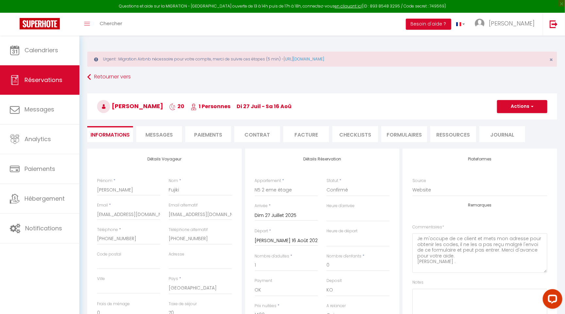
select select "10:00"
click at [527, 105] on button "Actions" at bounding box center [522, 106] width 50 height 13
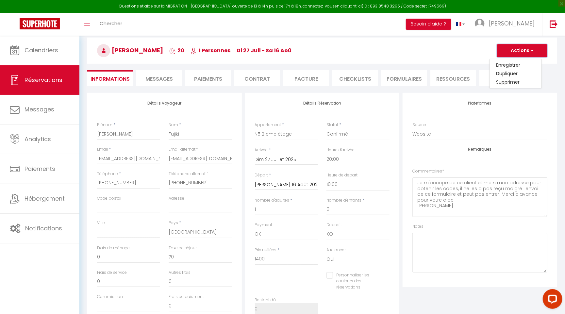
scroll to position [57, 0]
click at [287, 187] on input "[PERSON_NAME] 16 Août 2025" at bounding box center [286, 184] width 63 height 8
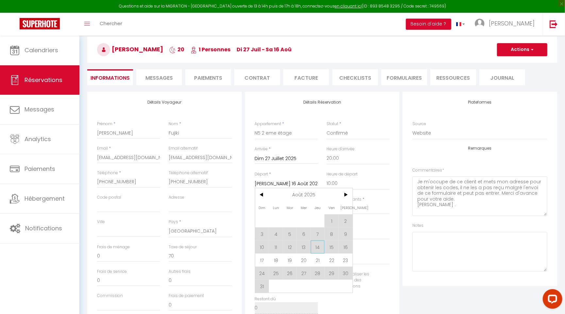
click at [320, 250] on span "14" at bounding box center [318, 247] width 14 height 13
type input "60.66"
type input "[DEMOGRAPHIC_DATA] 14 Août 2025"
type input "1212"
checkbox input "false"
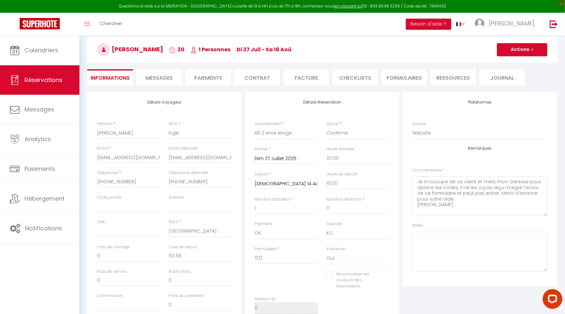
click at [522, 51] on button "Actions" at bounding box center [522, 49] width 50 height 13
click at [516, 60] on link "Enregistrer" at bounding box center [516, 64] width 52 height 8
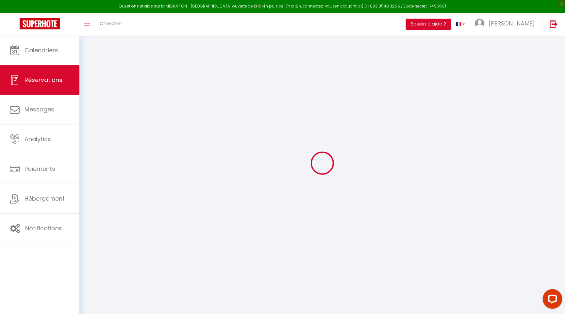
scroll to position [36, 0]
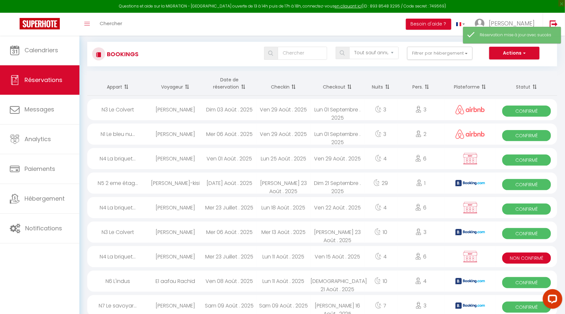
scroll to position [34, 0]
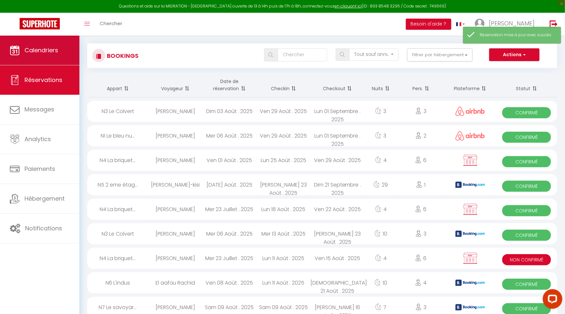
click at [42, 46] on span "Calendriers" at bounding box center [42, 50] width 34 height 8
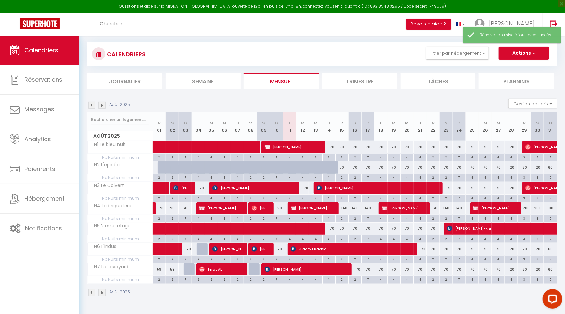
scroll to position [36, 0]
click at [292, 228] on span at bounding box center [257, 229] width 195 height 12
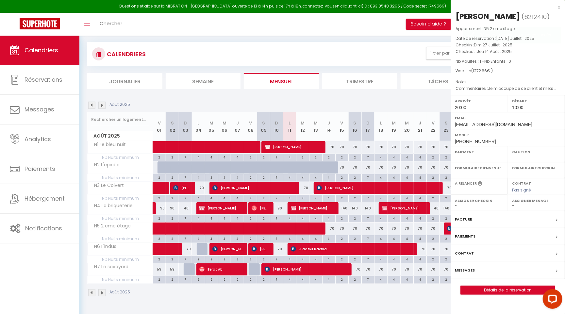
select select "OK"
select select "KO"
select select "1"
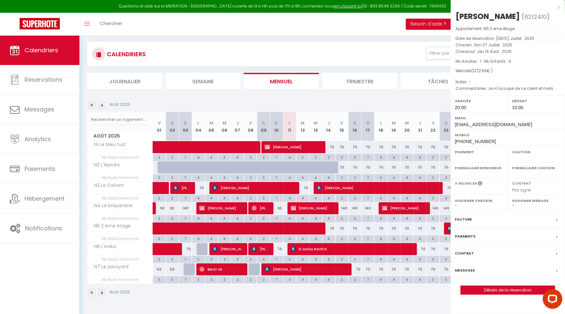
select select
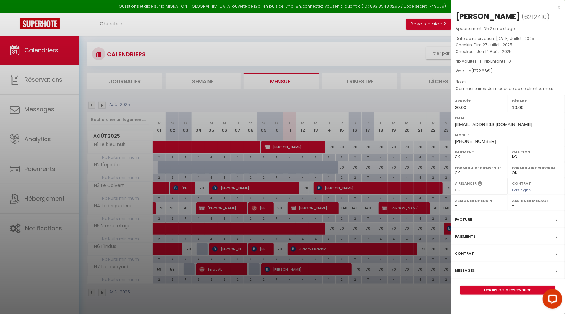
click at [506, 289] on link "Détails de la réservation" at bounding box center [508, 290] width 94 height 8
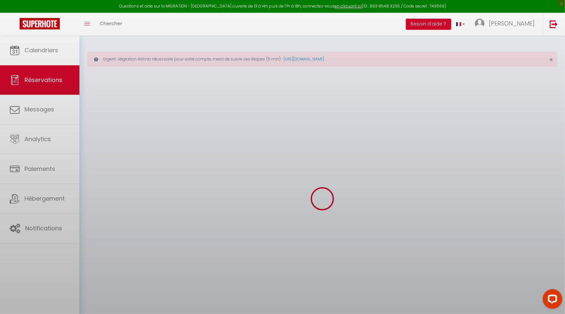
select select
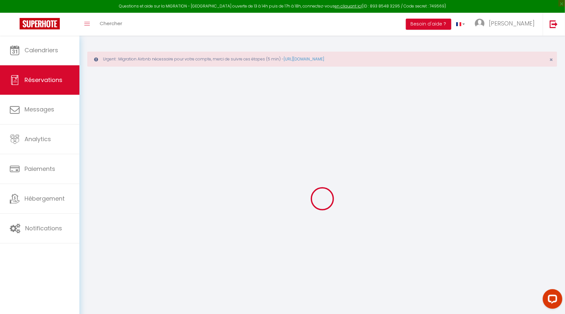
type input "[PERSON_NAME]"
type input "Fujiki"
type input "[EMAIL_ADDRESS][DOMAIN_NAME]"
type input "[PHONE_NUMBER]"
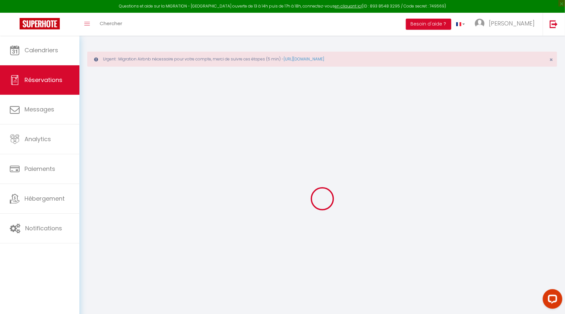
type input "[PHONE_NUMBER]"
select select "JP"
select select "19932"
select select "1"
type input "Dim 27 Juillet 2025"
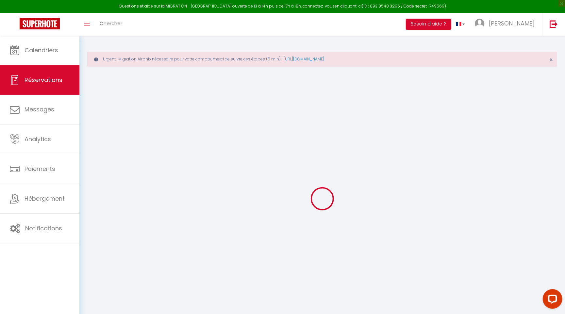
select select
type input "[DEMOGRAPHIC_DATA] 14 Août 2025"
select select
type input "1"
select select "12"
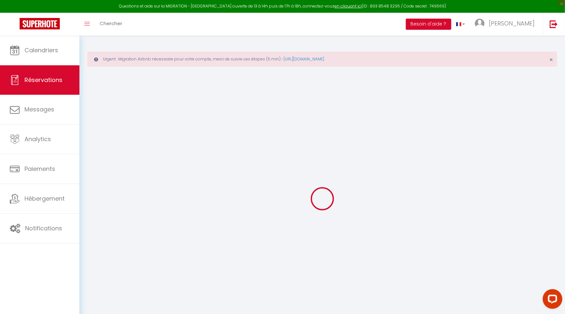
select select
type input "1212"
checkbox input "false"
type input "0"
select select "69"
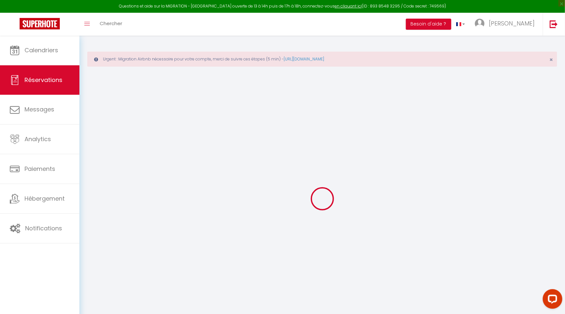
type input "0"
select select
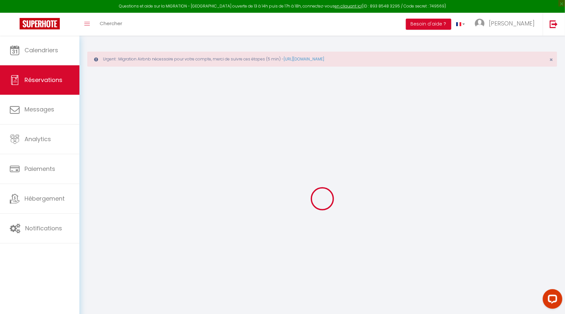
select select "14"
checkbox input "false"
select select
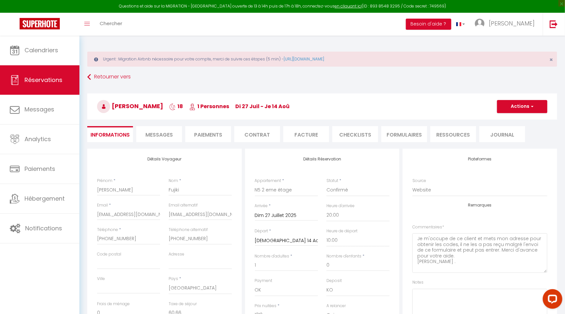
click at [530, 111] on button "Actions" at bounding box center [522, 106] width 50 height 13
click at [319, 136] on li "Facture" at bounding box center [306, 134] width 46 height 16
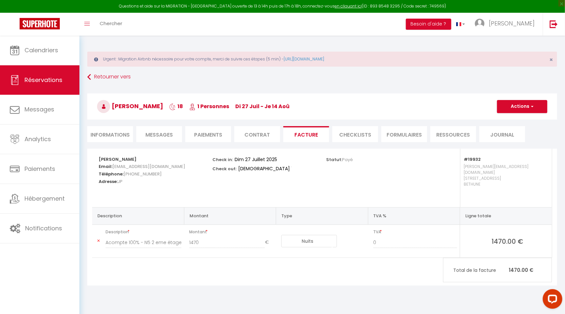
click at [526, 108] on button "Actions" at bounding box center [522, 106] width 50 height 13
click at [518, 135] on link "Envoyer la facture" at bounding box center [517, 138] width 55 height 8
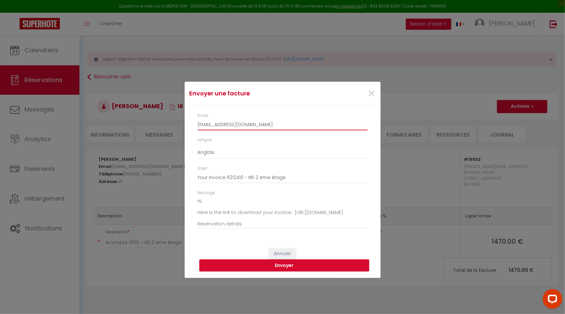
click at [265, 125] on input "[EMAIL_ADDRESS][DOMAIN_NAME]" at bounding box center [283, 125] width 170 height 12
paste input "[EMAIL_ADDRESS][DOMAIN_NAME]"
click at [287, 268] on button "Envoyer" at bounding box center [284, 266] width 170 height 12
